Goal: Task Accomplishment & Management: Manage account settings

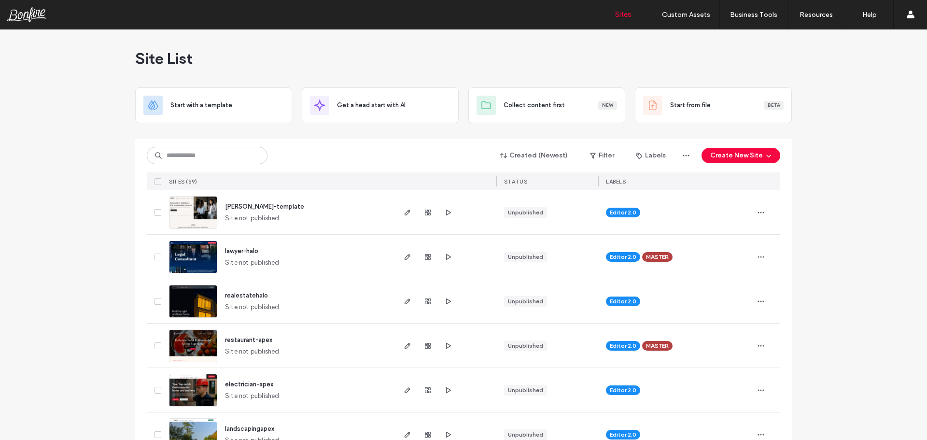
click at [446, 302] on use "button" at bounding box center [448, 301] width 5 height 6
click at [255, 293] on span "realestatehalo" at bounding box center [246, 295] width 43 height 7
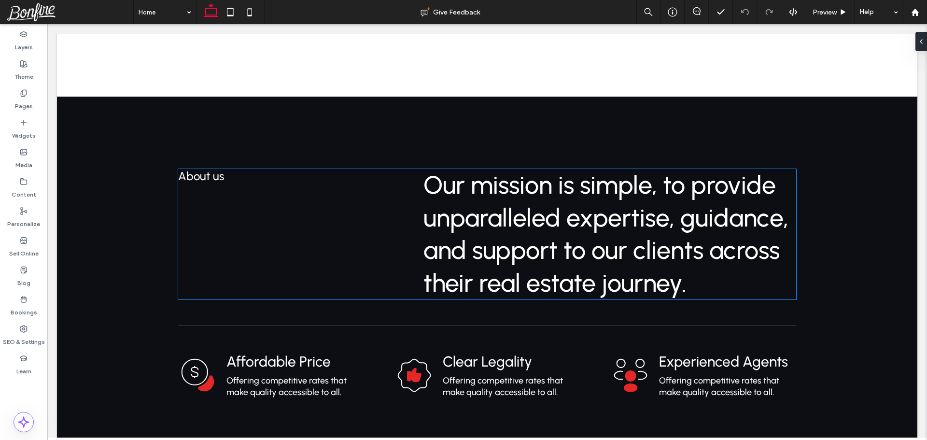
scroll to position [639, 0]
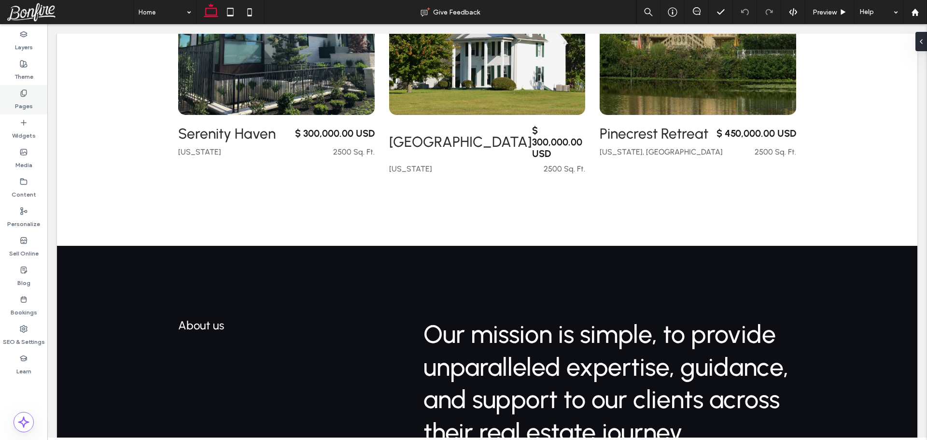
click at [29, 67] on div "Theme" at bounding box center [23, 70] width 47 height 29
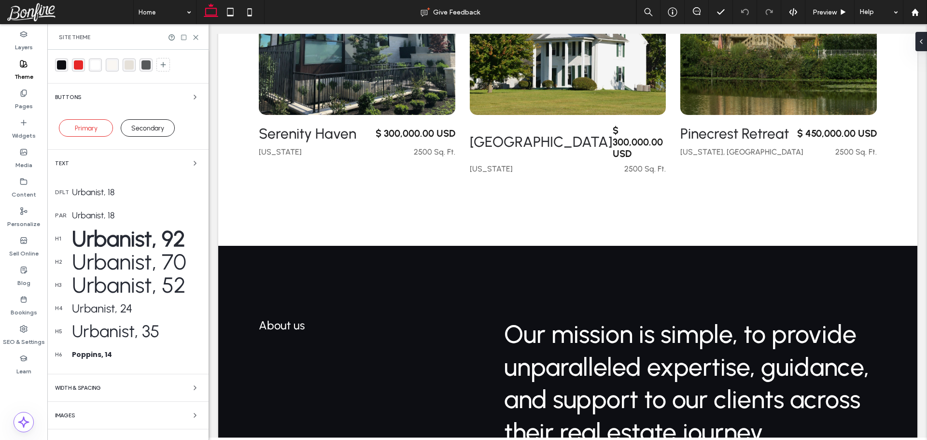
scroll to position [40, 0]
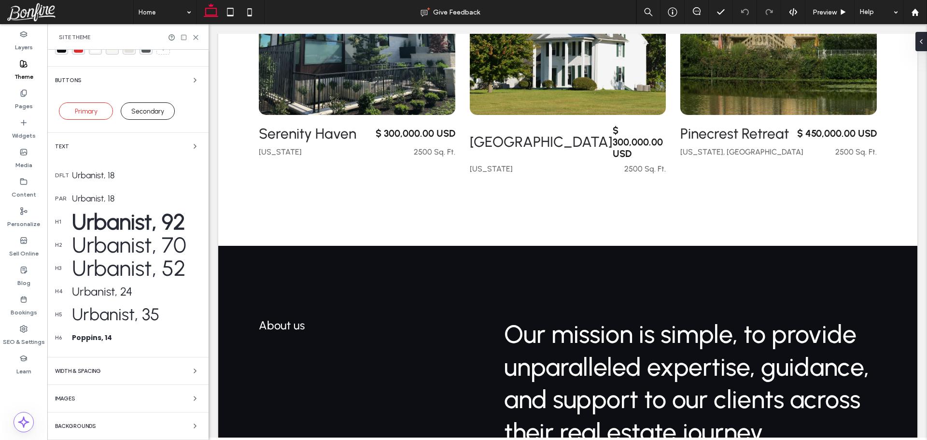
click at [94, 143] on div "Text" at bounding box center [128, 146] width 146 height 12
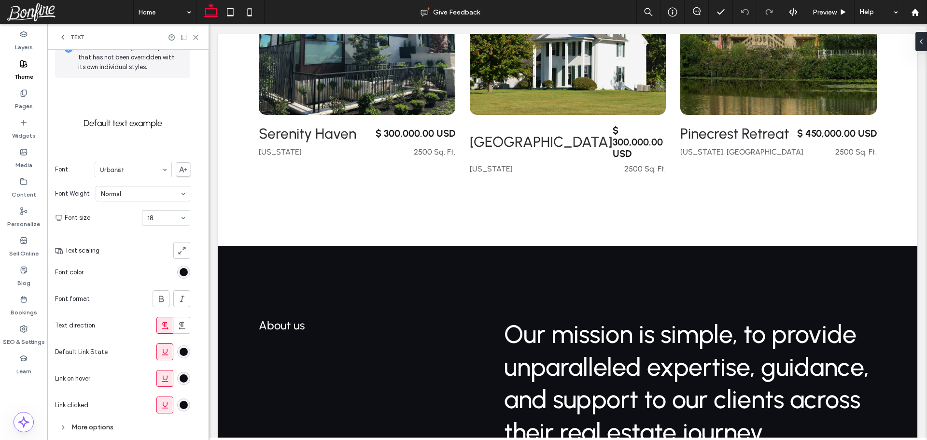
scroll to position [71, 0]
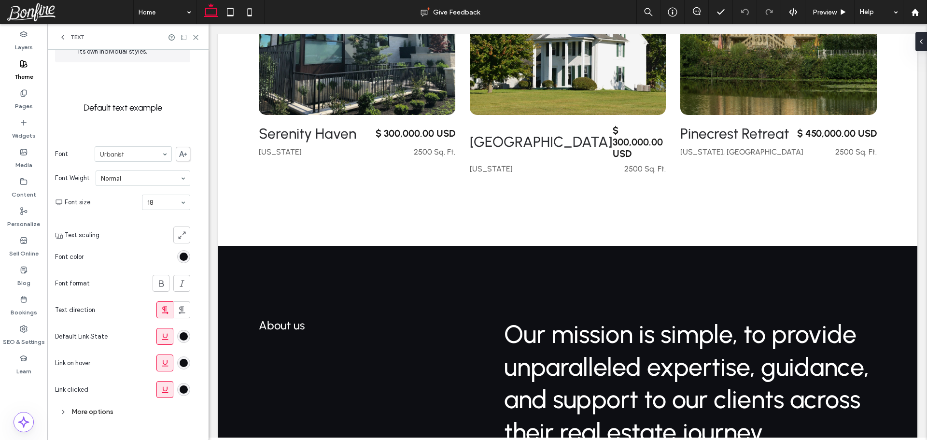
click at [184, 336] on div "rgb(13, 14, 19)" at bounding box center [184, 336] width 8 height 8
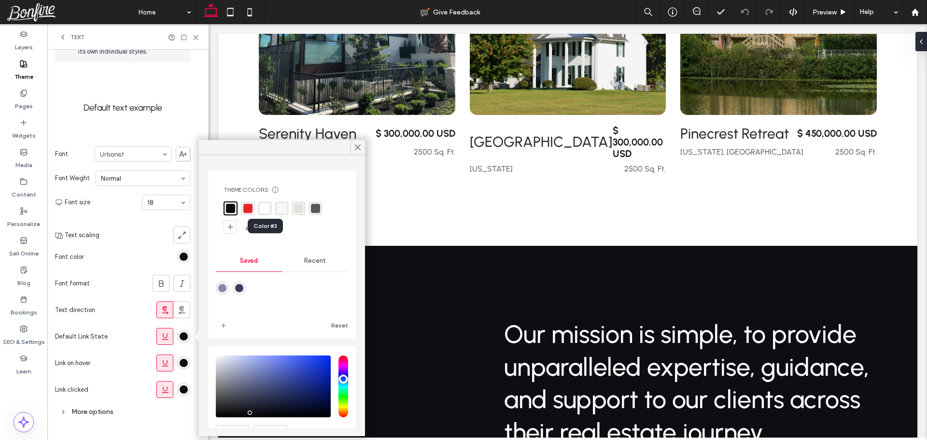
click at [267, 210] on div "rgba(255, 255, 255, 1)" at bounding box center [264, 208] width 9 height 9
click at [165, 341] on icon at bounding box center [165, 337] width 10 height 10
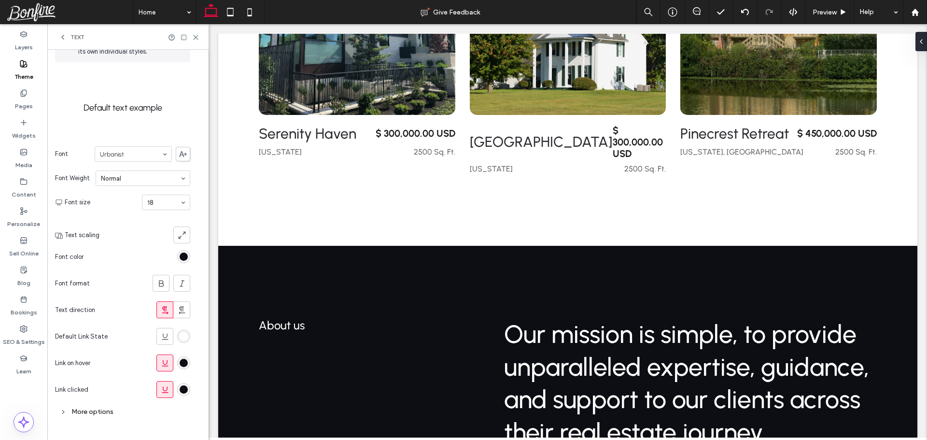
click at [182, 361] on div "rgb(13, 14, 19)" at bounding box center [184, 363] width 8 height 8
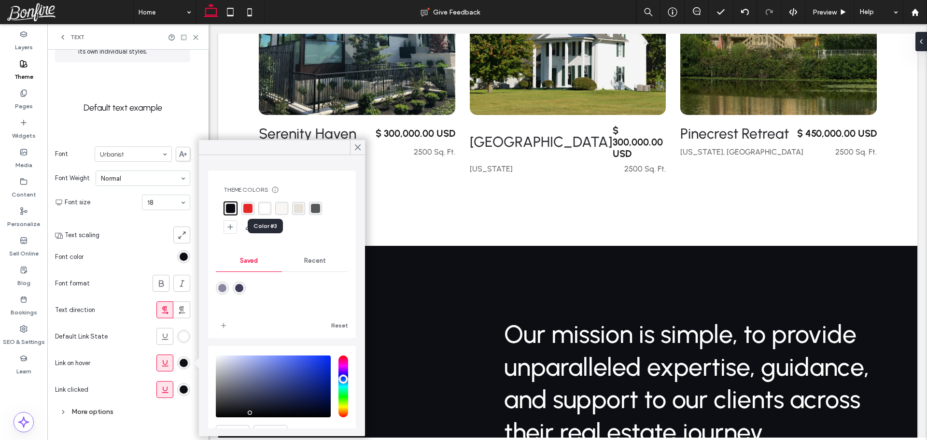
click at [269, 211] on div "rgba(255, 255, 255, 1)" at bounding box center [264, 208] width 9 height 9
click at [130, 356] on section "Link on hover" at bounding box center [122, 362] width 135 height 27
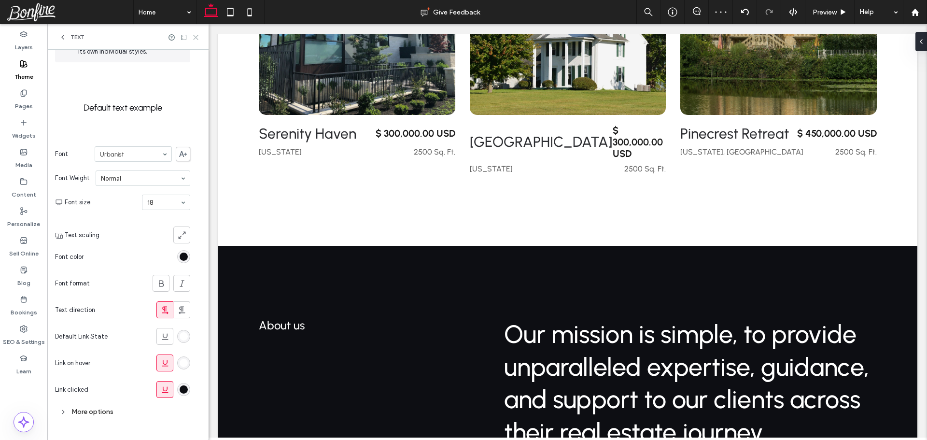
click at [195, 35] on icon at bounding box center [195, 37] width 7 height 7
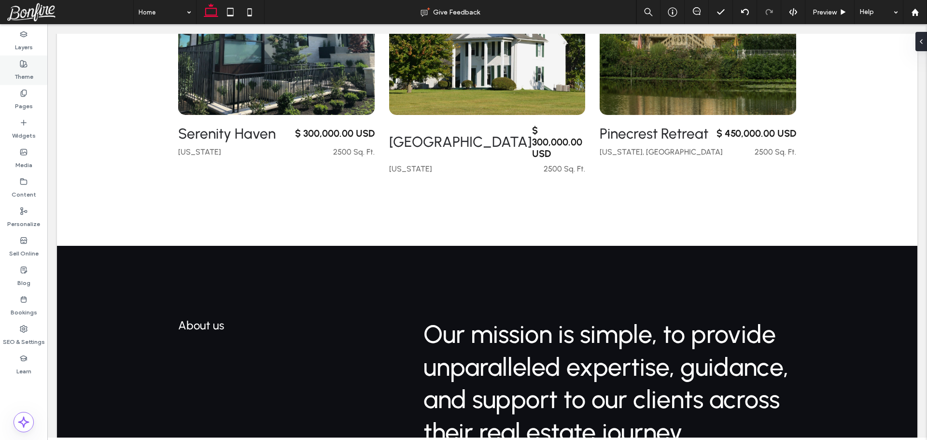
click at [29, 70] on label "Theme" at bounding box center [23, 75] width 19 height 14
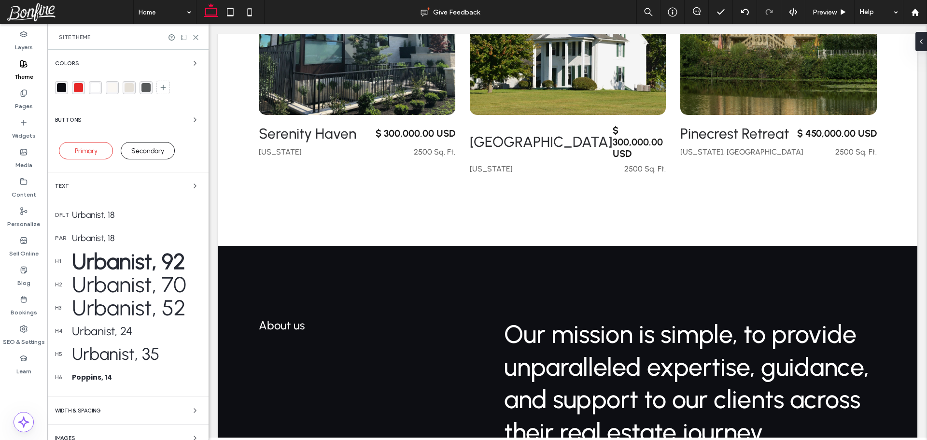
click at [85, 181] on div "Text" at bounding box center [128, 186] width 146 height 12
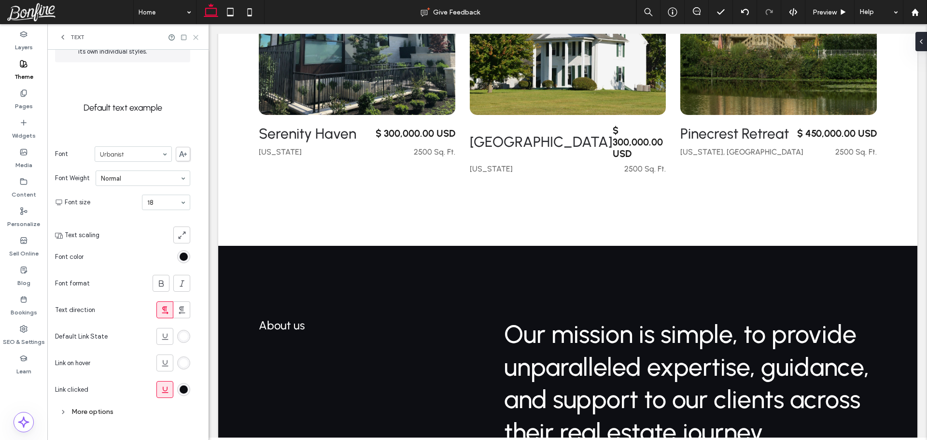
click at [194, 38] on icon at bounding box center [195, 37] width 7 height 7
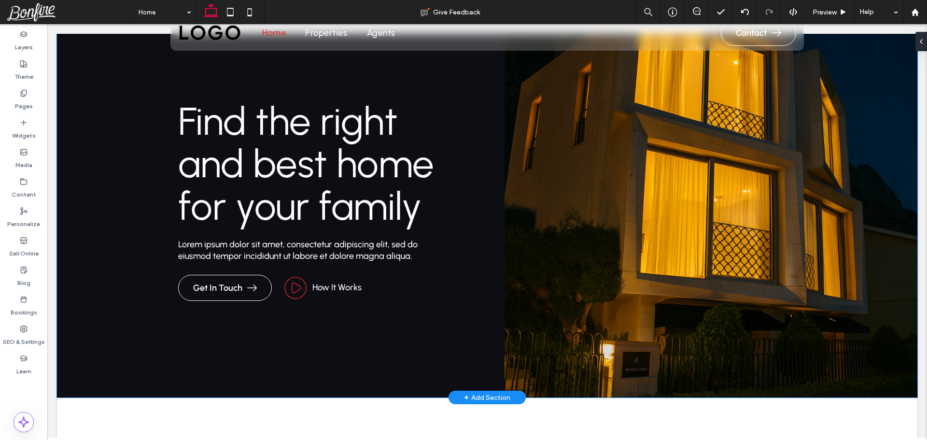
scroll to position [0, 0]
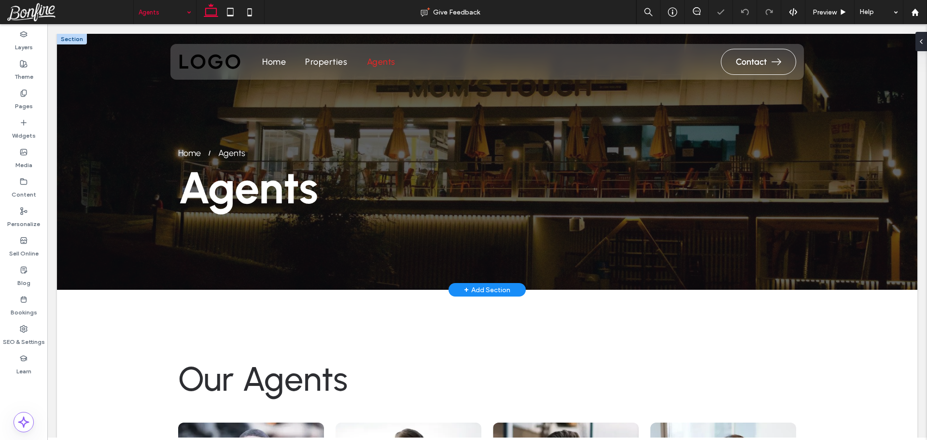
click at [238, 153] on div "Agents" at bounding box center [231, 153] width 27 height 11
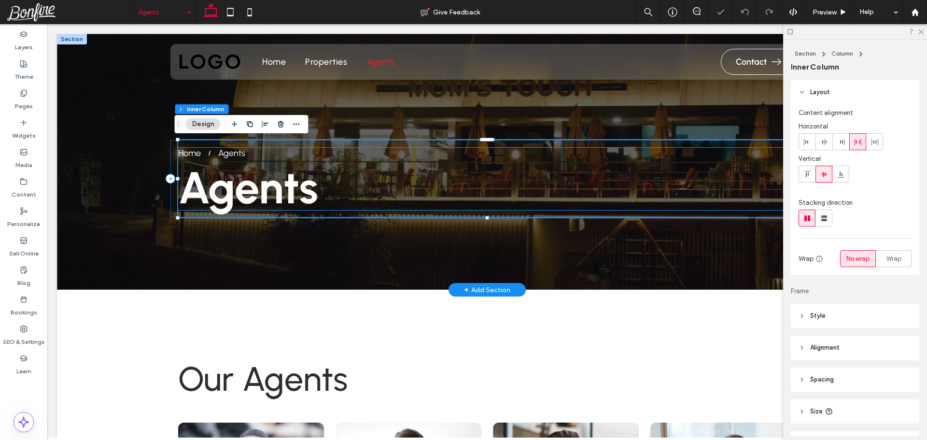
click at [253, 154] on nav "Home Agents" at bounding box center [250, 153] width 145 height 11
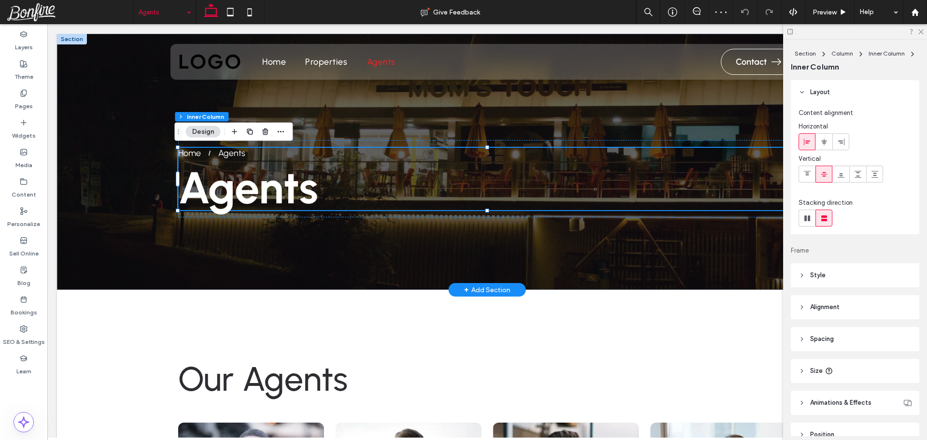
click at [262, 152] on nav "Home Agents" at bounding box center [250, 153] width 145 height 11
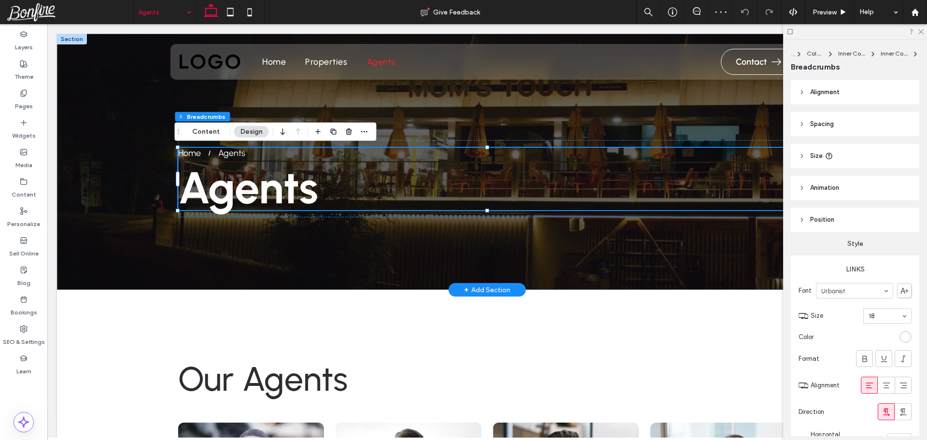
type input "**"
type input "****"
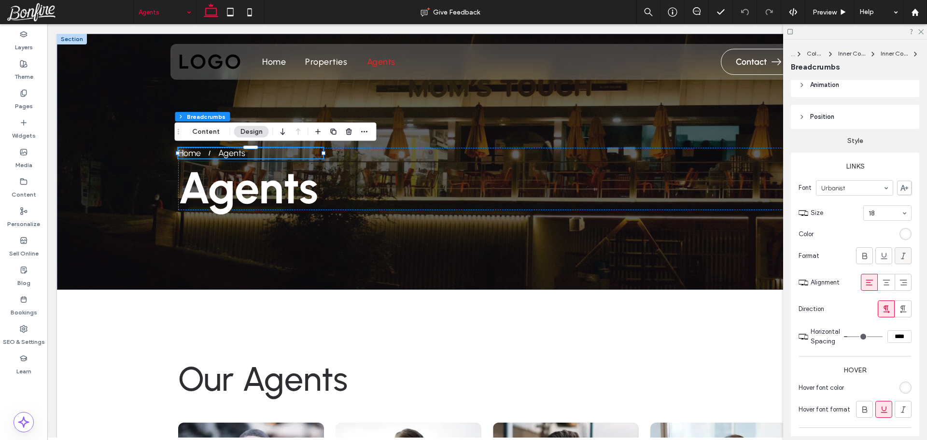
scroll to position [93, 0]
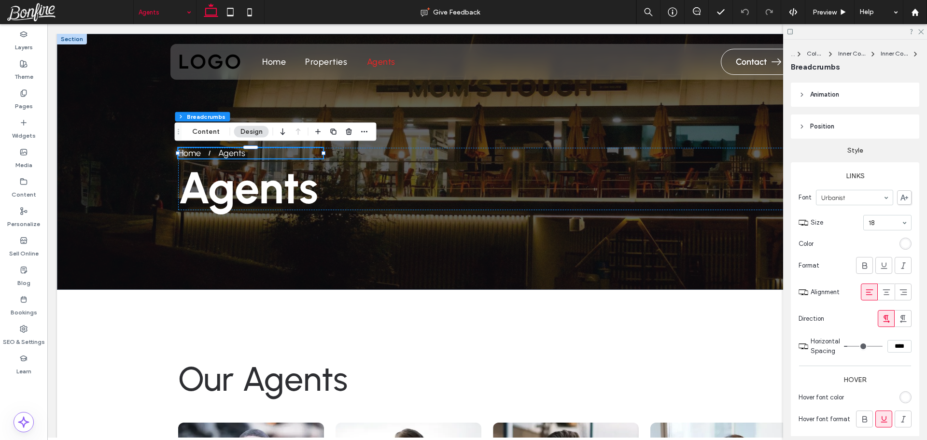
click at [901, 240] on div "rgba(255, 255, 255, 1)" at bounding box center [905, 243] width 8 height 8
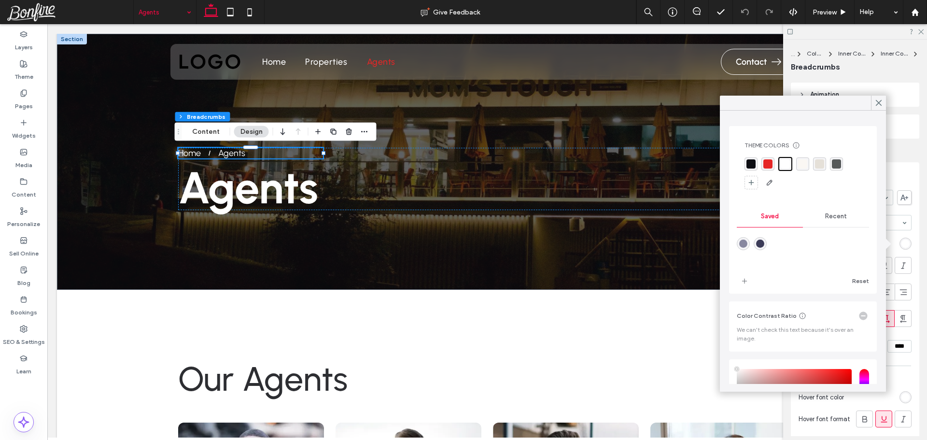
click at [785, 165] on div "rgba(255, 255, 255, 1)" at bounding box center [784, 163] width 9 height 9
